Goal: Transaction & Acquisition: Purchase product/service

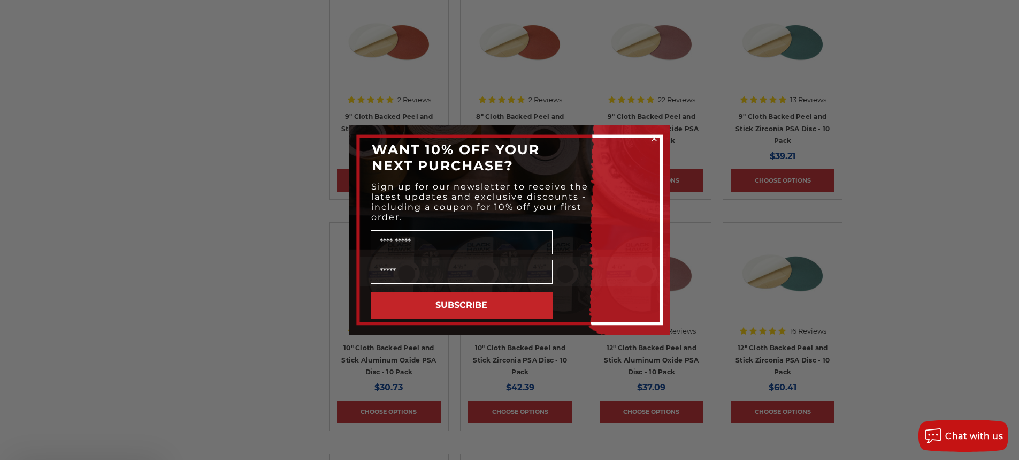
scroll to position [963, 0]
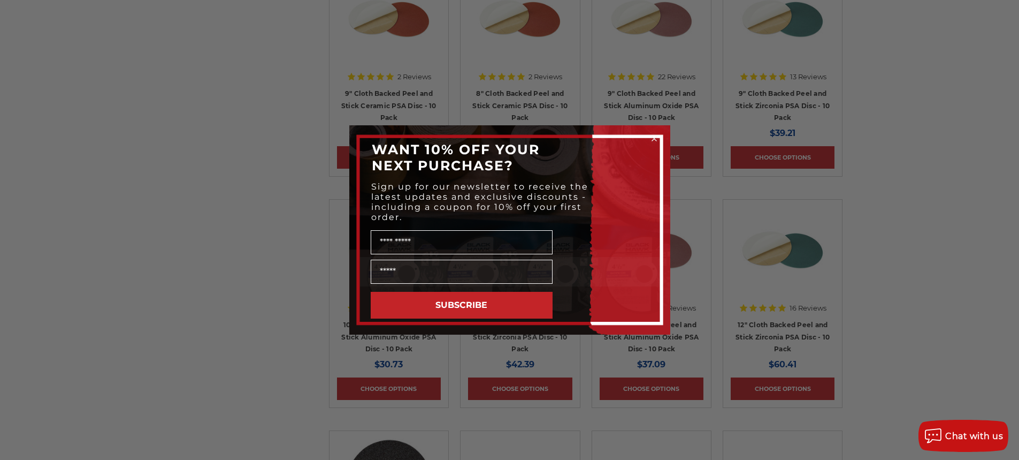
click at [655, 139] on circle "Close dialog" at bounding box center [654, 139] width 10 height 10
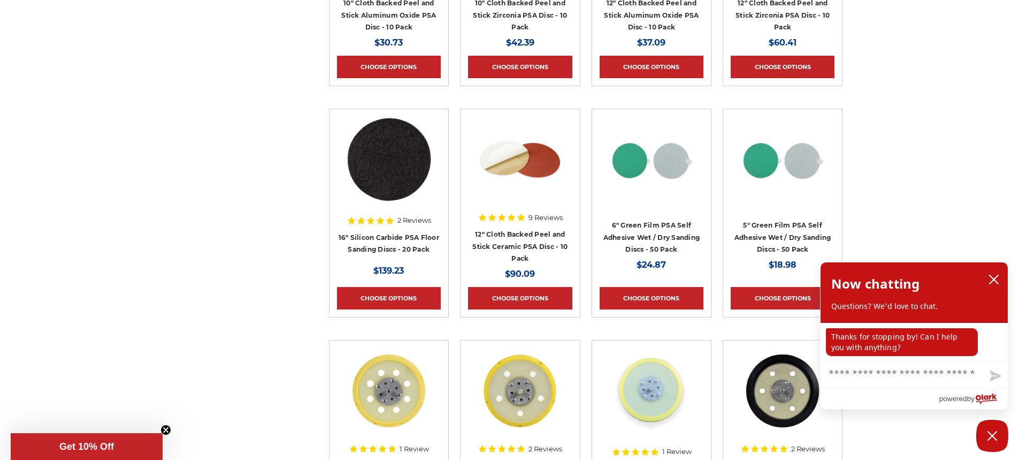
scroll to position [1284, 0]
click at [537, 246] on link "12" Cloth Backed Peel and Stick Ceramic PSA Disc - 10 Pack" at bounding box center [519, 247] width 95 height 32
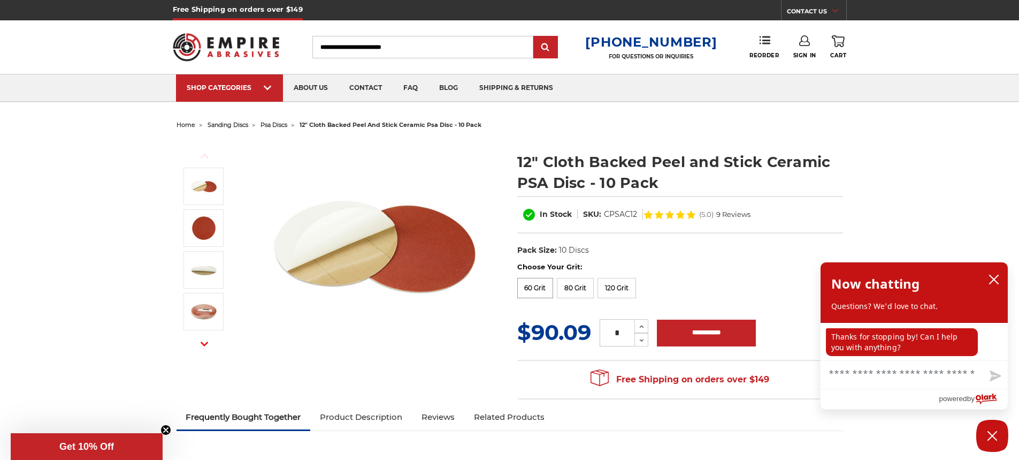
click at [544, 288] on label "60 Grit" at bounding box center [535, 288] width 36 height 20
